Goal: Information Seeking & Learning: Compare options

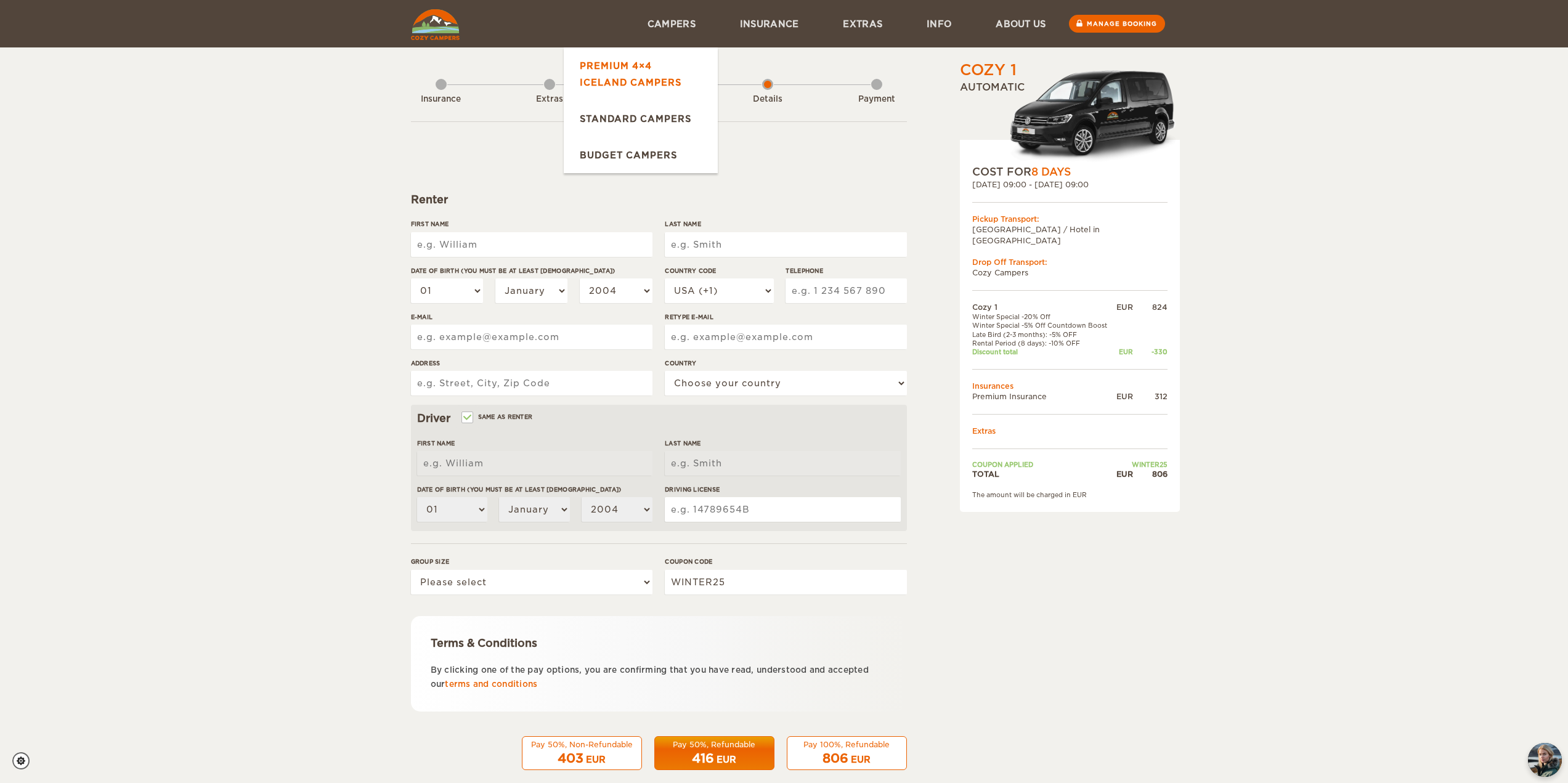
click at [654, 65] on link "Premium 4×4 Iceland Campers" at bounding box center [641, 74] width 154 height 53
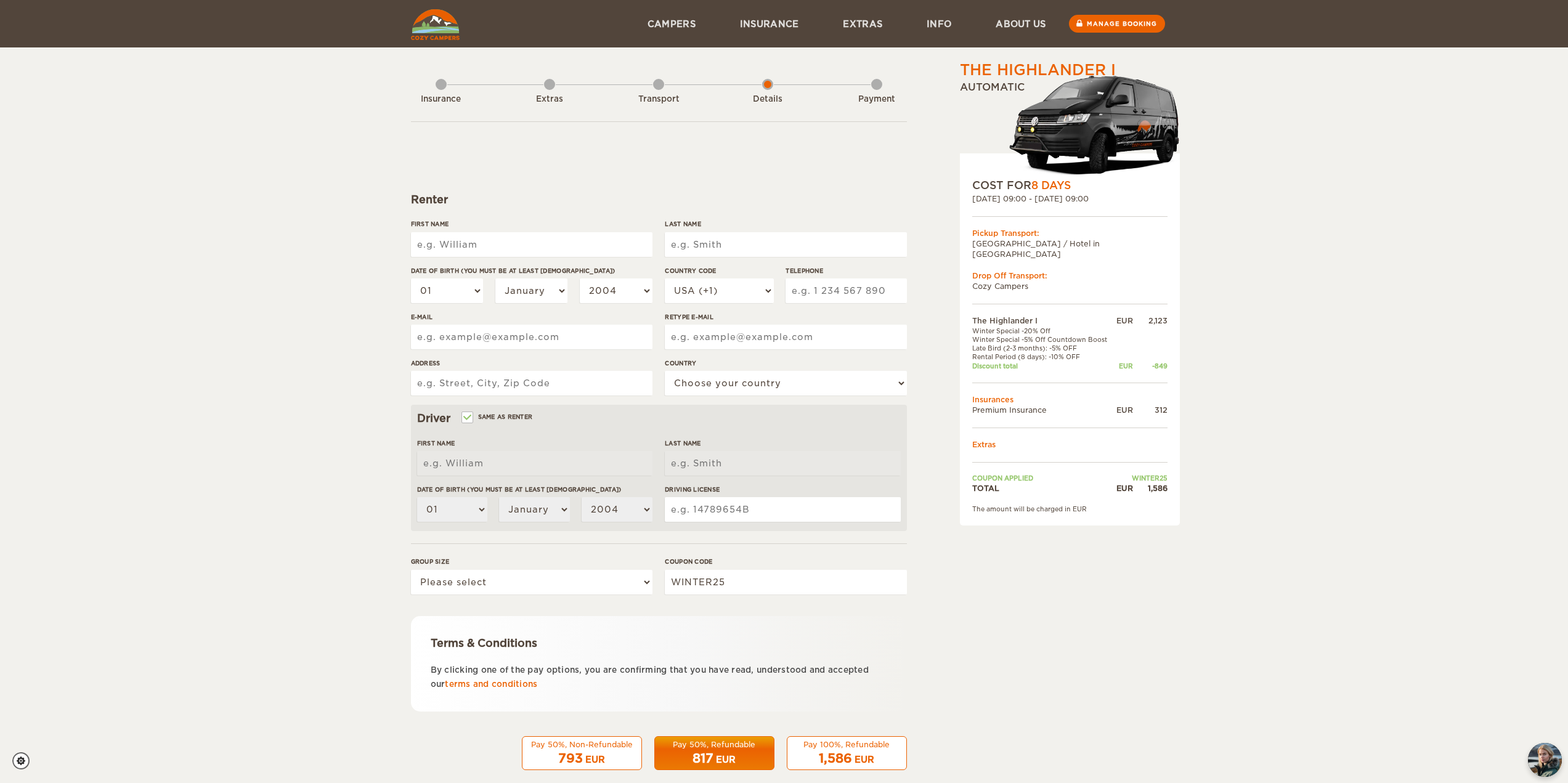
click at [1238, 215] on div "The Highlander I Expand Collapse Total 1,586 EUR Automatic COST FOR 8 Days [DAT…" at bounding box center [784, 400] width 1568 height 801
click at [1070, 111] on img at bounding box center [1095, 124] width 171 height 108
click at [648, 82] on link "Premium 4×4 Iceland Campers" at bounding box center [641, 74] width 154 height 53
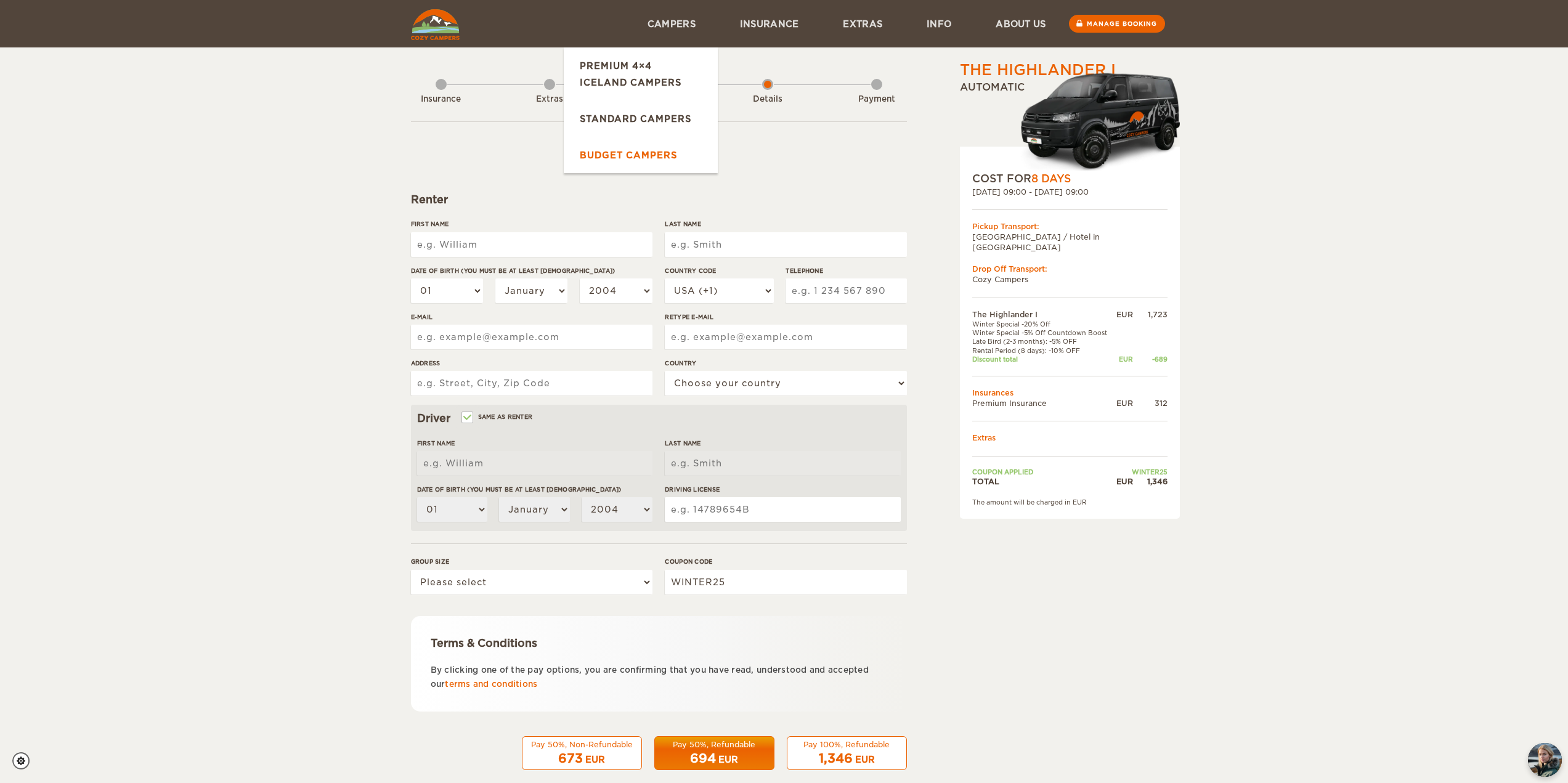
click at [628, 162] on link "Budget Campers" at bounding box center [641, 155] width 154 height 37
